Goal: Transaction & Acquisition: Purchase product/service

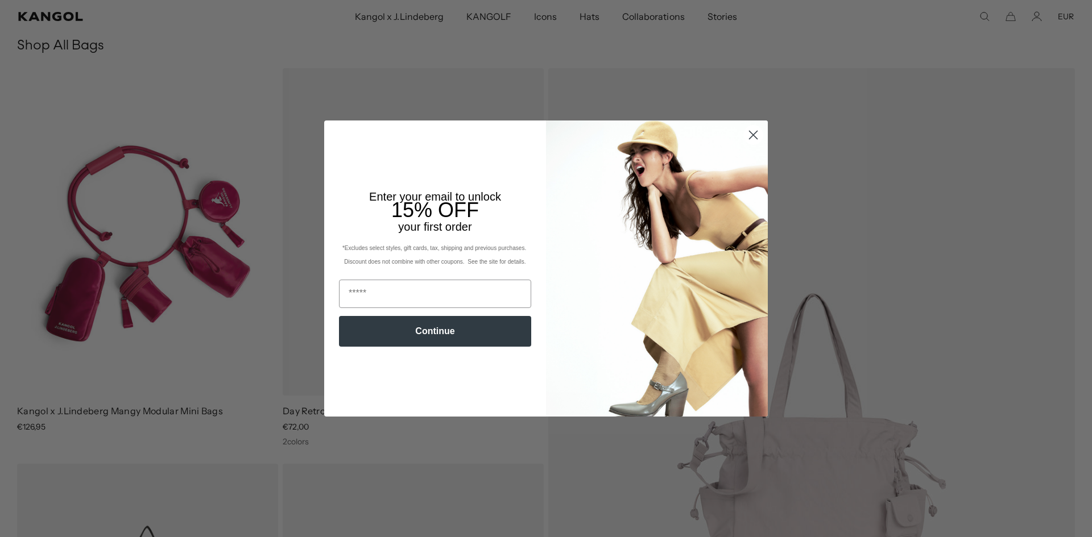
click at [749, 134] on circle "Close dialog" at bounding box center [753, 135] width 19 height 19
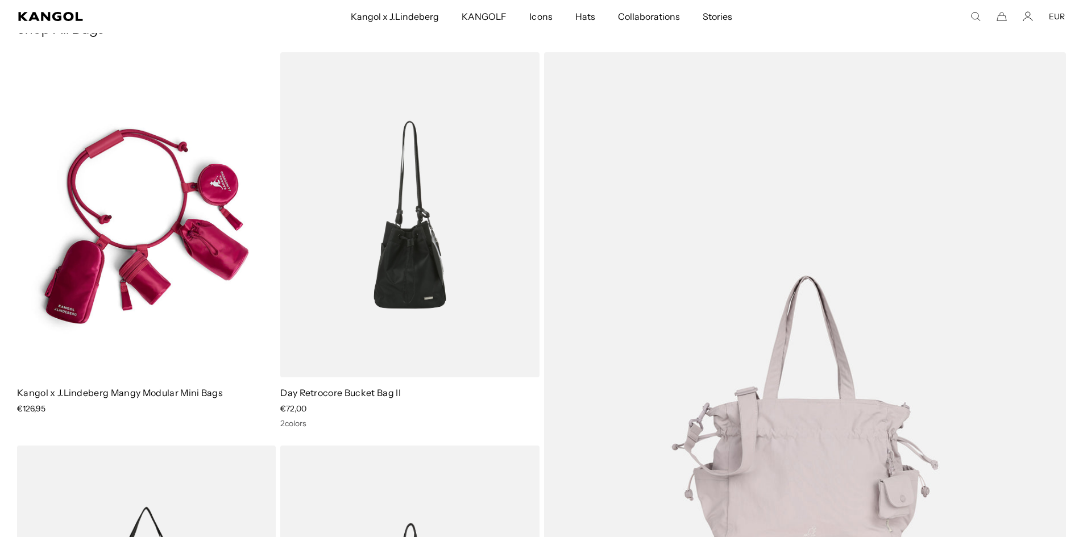
scroll to position [0, 234]
